Goal: Answer question/provide support: Share knowledge or assist other users

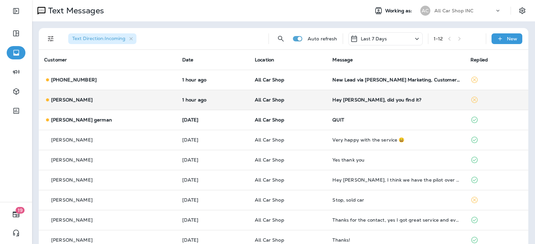
click at [300, 103] on td "All Car Shop" at bounding box center [288, 100] width 78 height 20
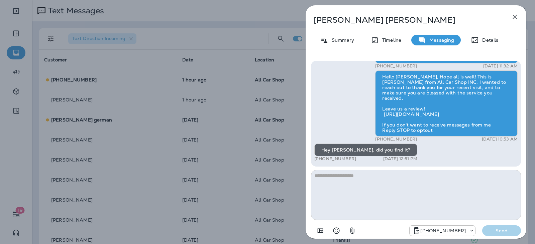
click at [511, 15] on icon "button" at bounding box center [515, 17] width 8 height 8
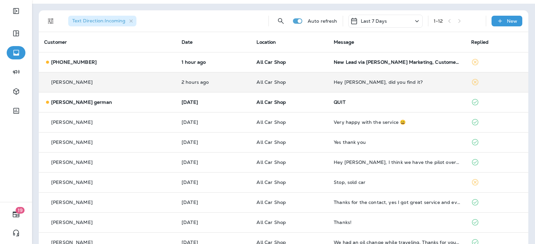
scroll to position [33, 0]
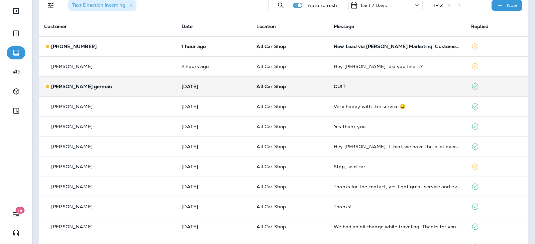
click at [298, 87] on p "All Car Shop" at bounding box center [289, 86] width 66 height 5
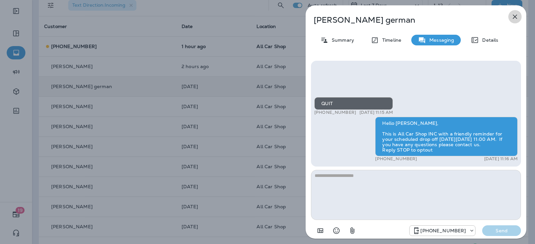
click at [514, 22] on button "button" at bounding box center [514, 16] width 13 height 13
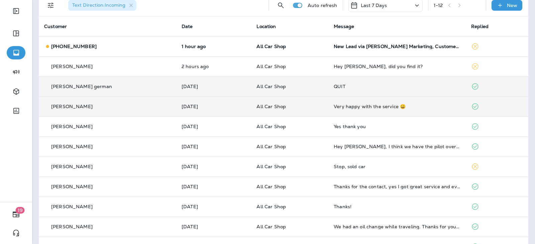
click at [302, 110] on td "All Car Shop" at bounding box center [289, 107] width 77 height 20
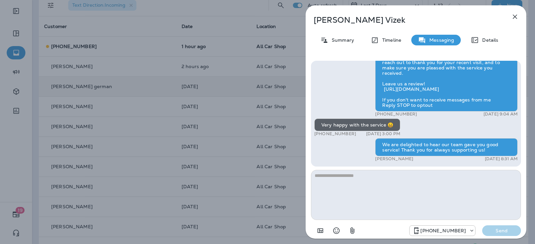
click at [512, 16] on icon "button" at bounding box center [515, 17] width 8 height 8
